Goal: Check status: Check status

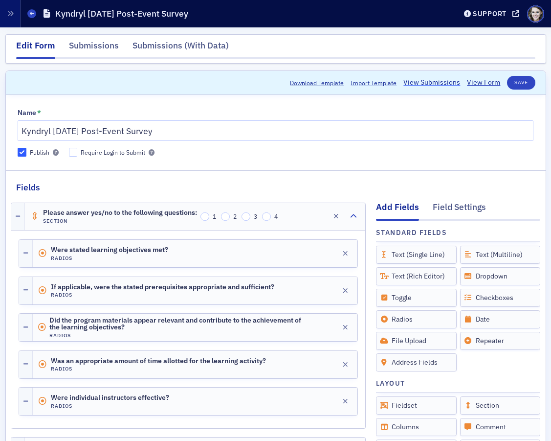
click at [417, 79] on link "View Submissions" at bounding box center [432, 82] width 57 height 10
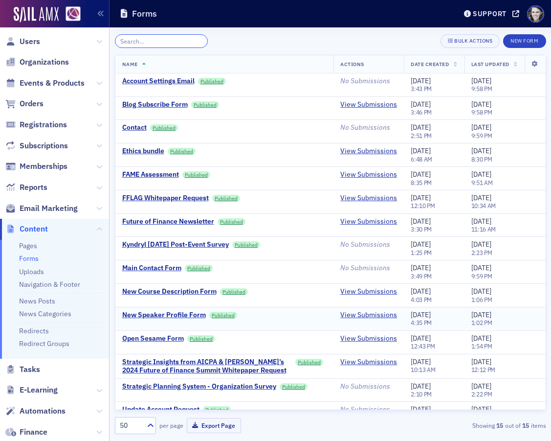
scroll to position [15, 0]
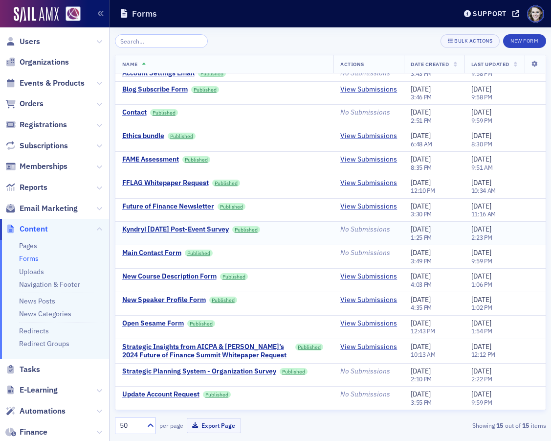
drag, startPoint x: 119, startPoint y: 228, endPoint x: 242, endPoint y: 234, distance: 122.9
click at [242, 234] on td "Kyndryl [DATE] Post-Event Survey Published" at bounding box center [224, 233] width 219 height 23
copy div "Kyndryl [DATE] Post-Event Survey"
